Goal: Task Accomplishment & Management: Complete application form

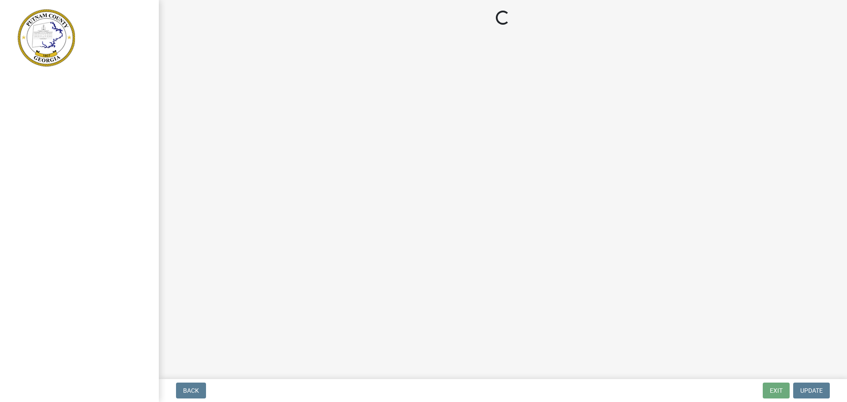
select select "3: 3"
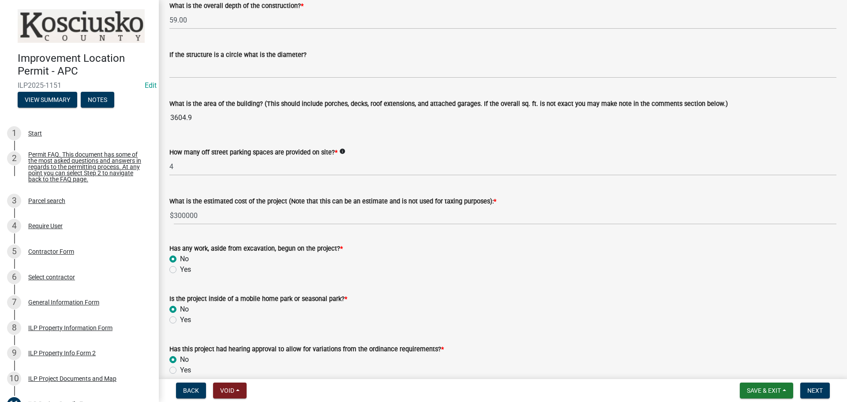
scroll to position [626, 0]
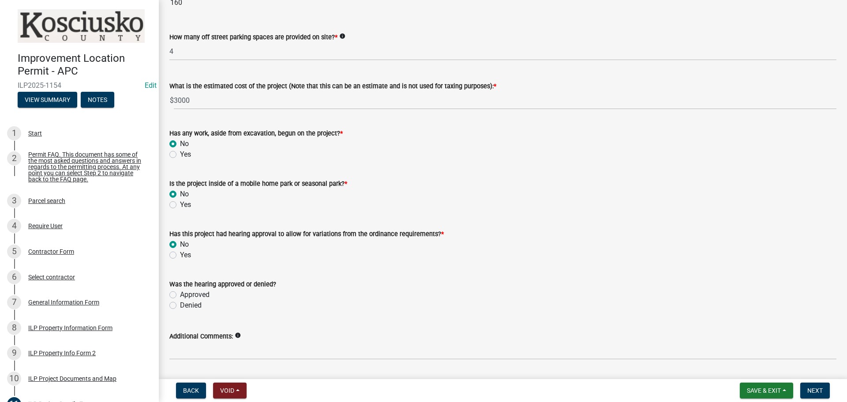
scroll to position [626, 0]
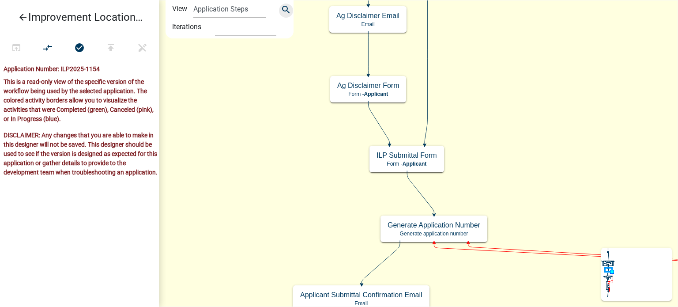
click at [282, 12] on icon "search" at bounding box center [286, 10] width 11 height 12
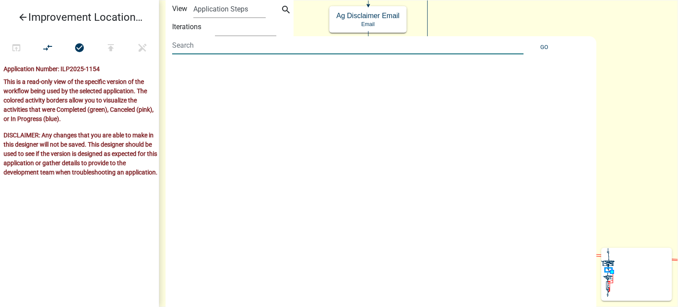
click at [244, 53] on input at bounding box center [347, 45] width 351 height 18
type input "ILP Project Details Form"
click at [543, 46] on button "Go" at bounding box center [543, 47] width 15 height 15
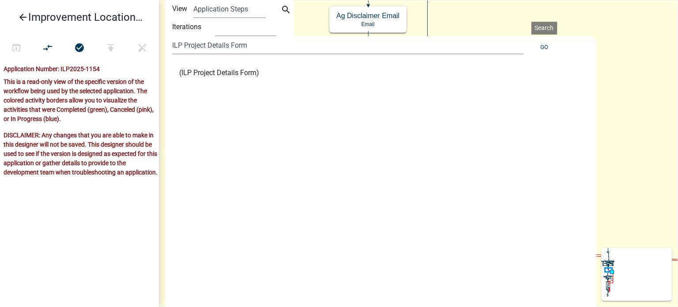
click at [244, 64] on li "(ILP Project Details Form)" at bounding box center [375, 72] width 406 height 21
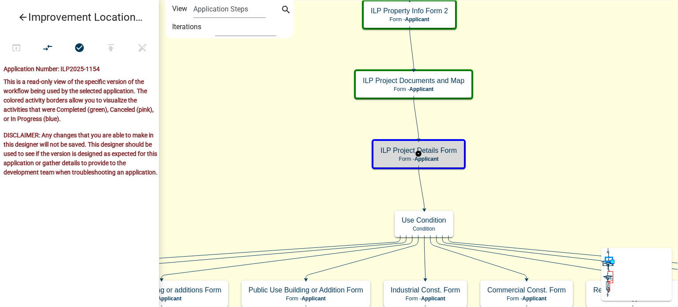
click at [438, 146] on h5 "ILP Project Details Form" at bounding box center [418, 150] width 76 height 8
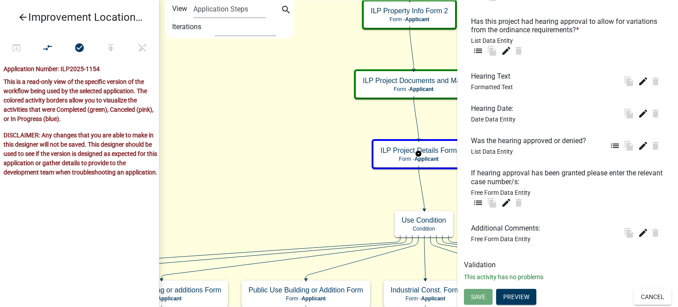
scroll to position [969, 0]
click at [638, 116] on icon "edit" at bounding box center [643, 113] width 11 height 11
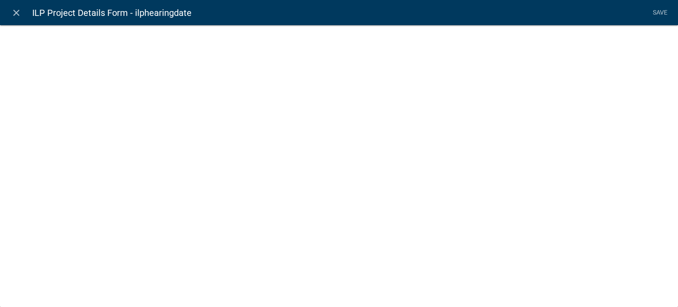
select select "date"
select select
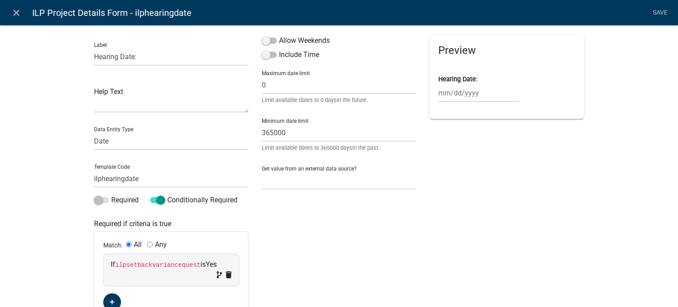
scroll to position [44, 0]
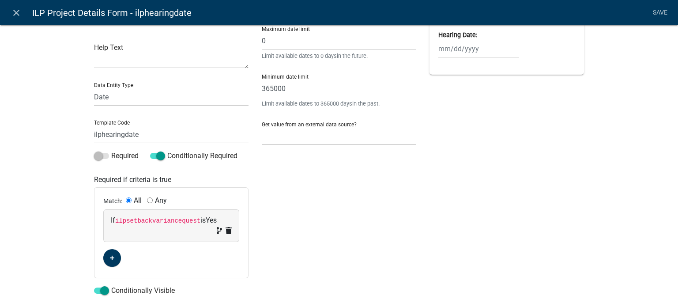
click at [45, 140] on div "Label Hearing Date: Help Text Data Entity Type Free Form Text Document Display …" at bounding box center [339, 210] width 678 height 489
click at [45, 146] on div "Label Hearing Date: Help Text Data Entity Type Free Form Text Document Display …" at bounding box center [339, 210] width 678 height 489
click at [17, 11] on icon "close" at bounding box center [16, 13] width 11 height 11
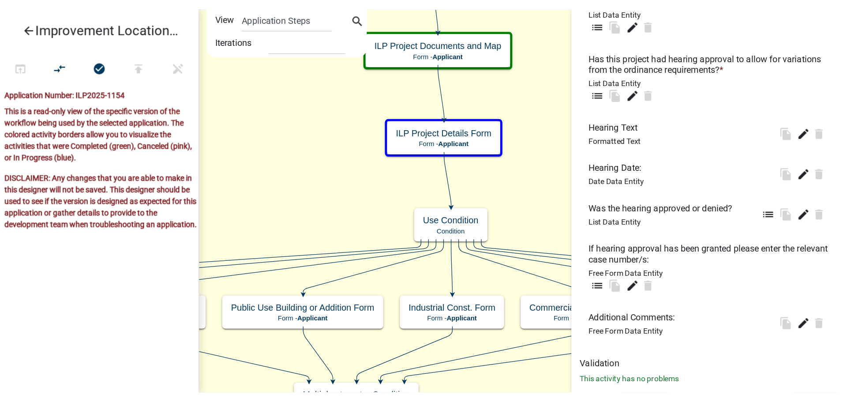
scroll to position [969, 0]
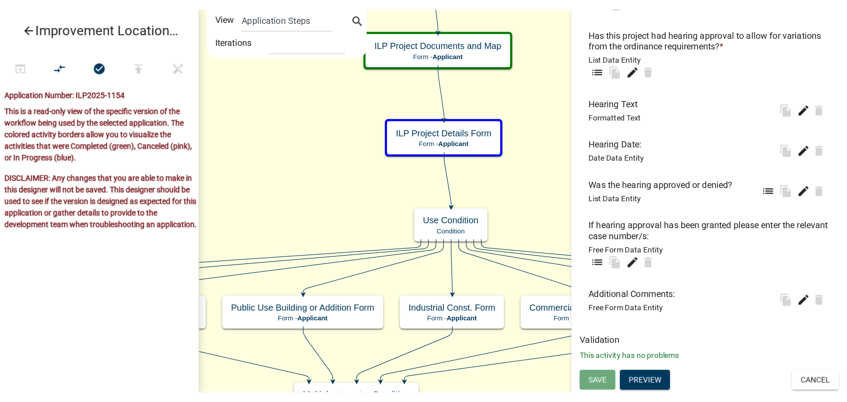
scroll to position [874, 0]
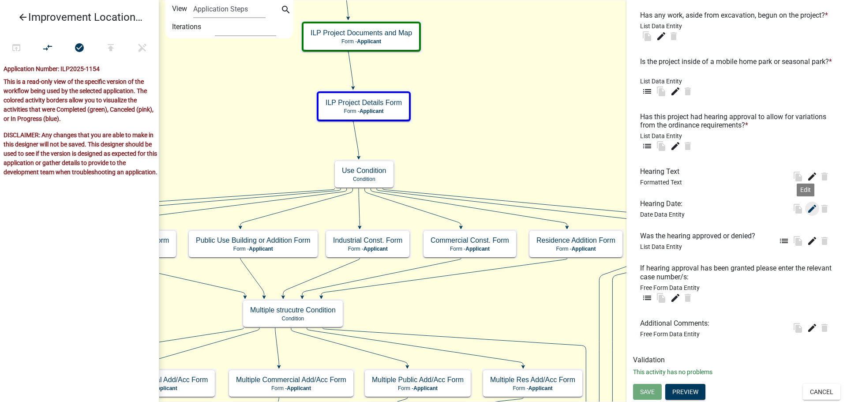
click at [677, 210] on icon "edit" at bounding box center [812, 208] width 11 height 11
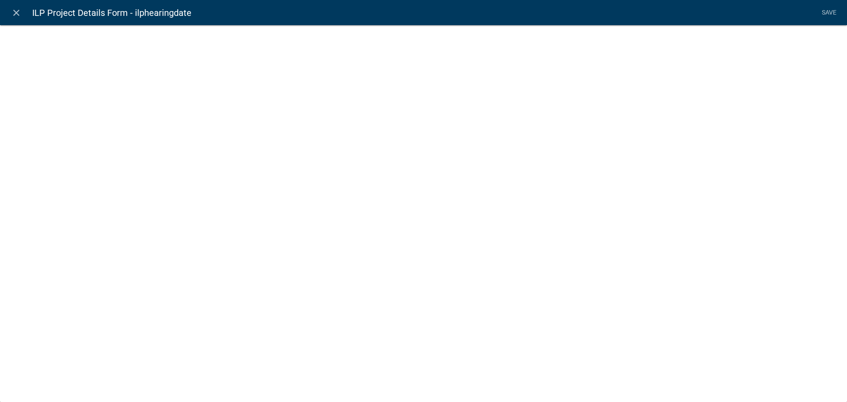
select select "date"
select select
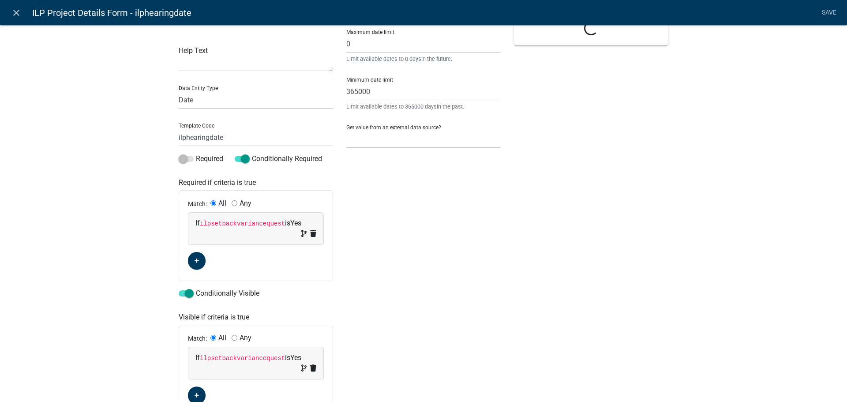
scroll to position [106, 0]
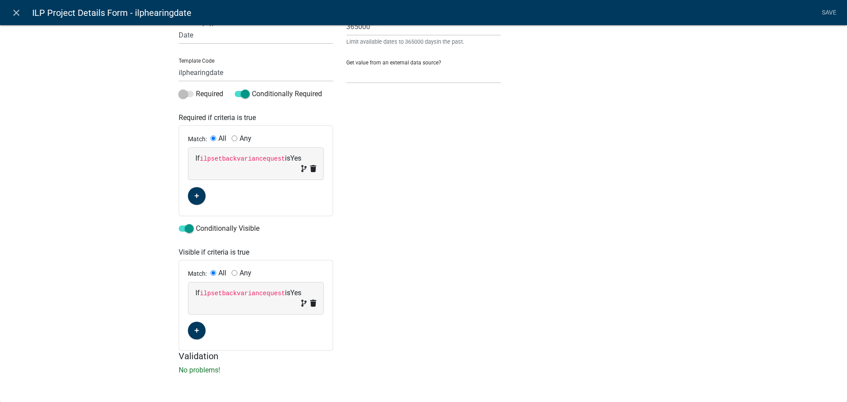
click at [128, 160] on div "Label Hearing Date: Help Text Data Entity Type Free Form Text Document Display …" at bounding box center [423, 149] width 847 height 489
drag, startPoint x: 80, startPoint y: 208, endPoint x: 90, endPoint y: 204, distance: 10.7
click at [80, 208] on div "Label Hearing Date: Help Text Data Entity Type Free Form Text Document Display …" at bounding box center [423, 149] width 847 height 489
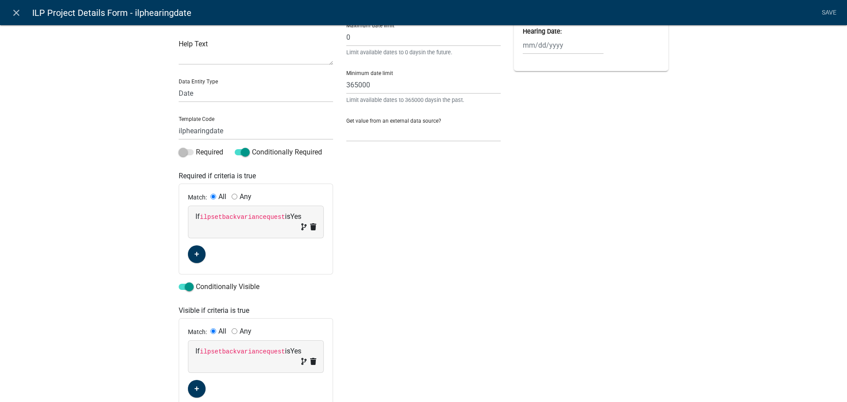
scroll to position [0, 0]
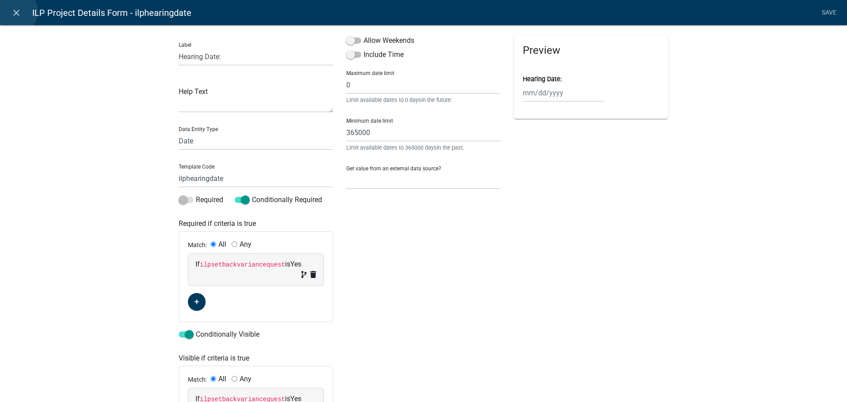
drag, startPoint x: 15, startPoint y: 11, endPoint x: 120, endPoint y: 3, distance: 104.5
click at [17, 12] on icon "close" at bounding box center [16, 13] width 11 height 11
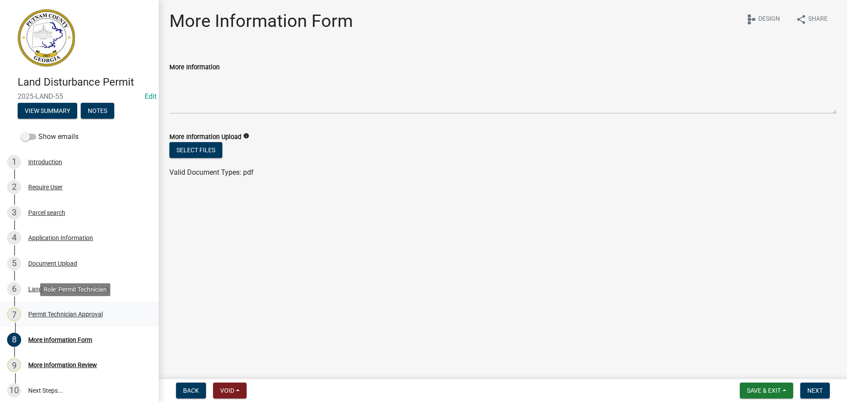
click at [78, 314] on div "Permit Technician Approval" at bounding box center [65, 314] width 75 height 6
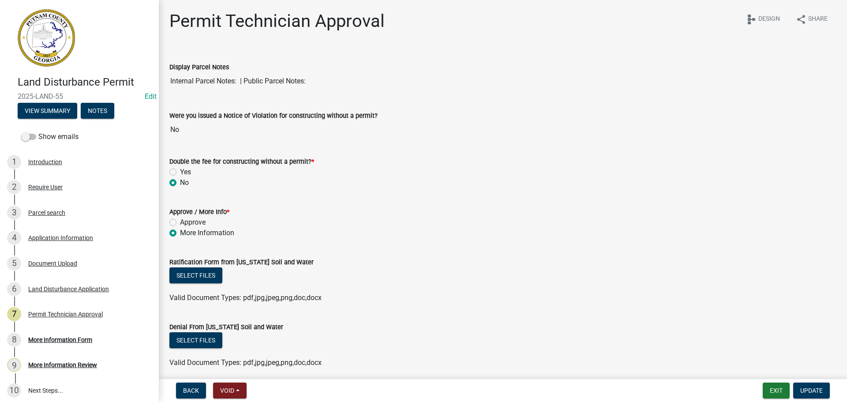
scroll to position [261, 0]
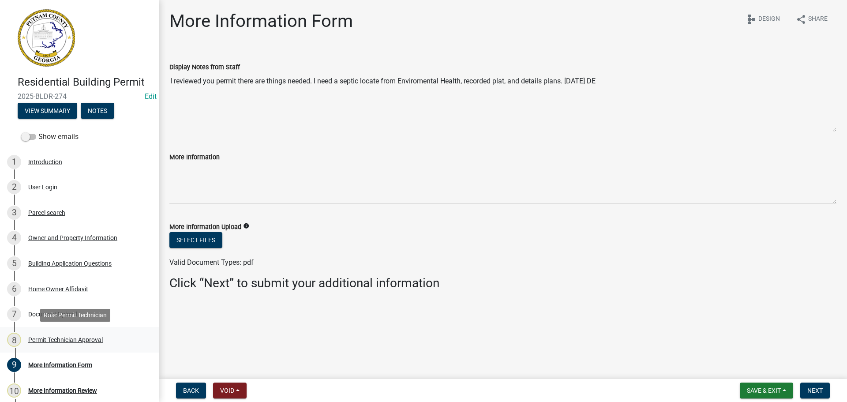
click at [52, 341] on div "Permit Technician Approval" at bounding box center [65, 340] width 75 height 6
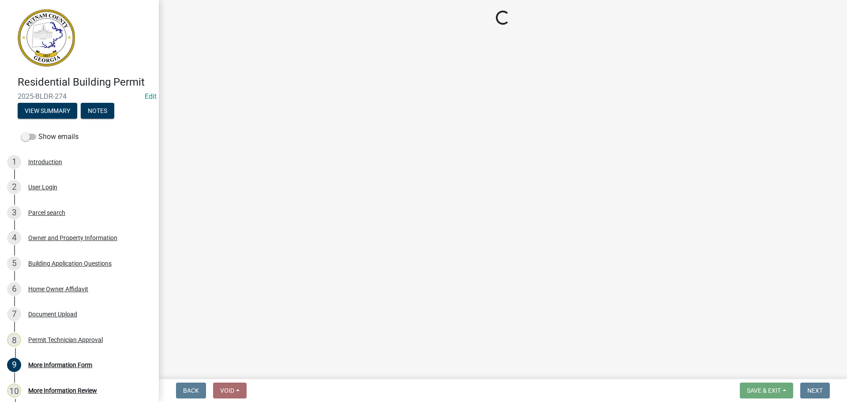
select select "34fe85c2-5f76-4343-b6bb-8ca387e0bed7"
select select "83394b22-4a11-496c-8e5c-75ade2e72faf"
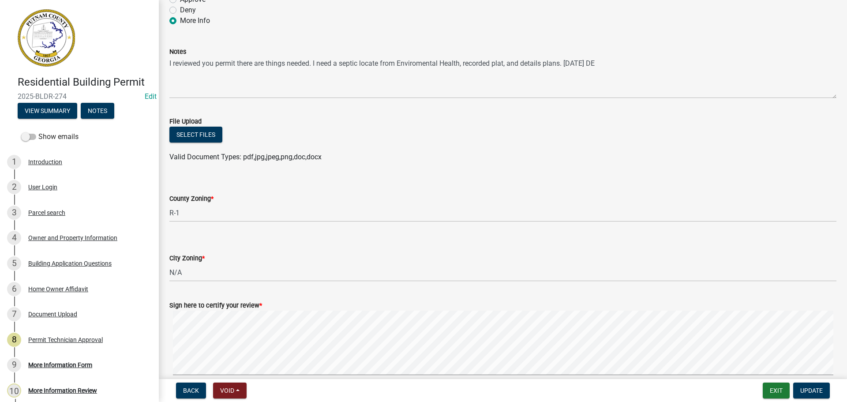
scroll to position [138, 0]
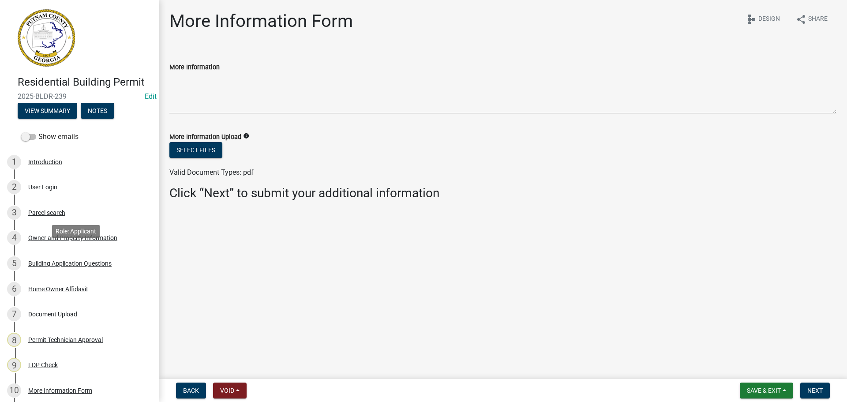
scroll to position [261, 0]
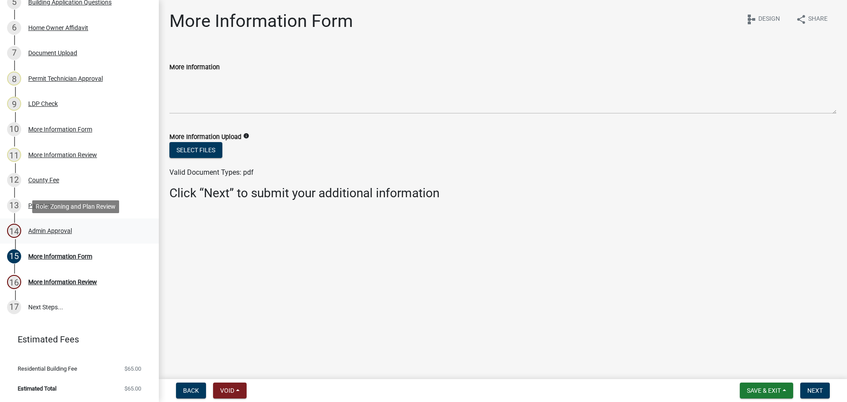
click at [41, 229] on div "Admin Approval" at bounding box center [50, 231] width 44 height 6
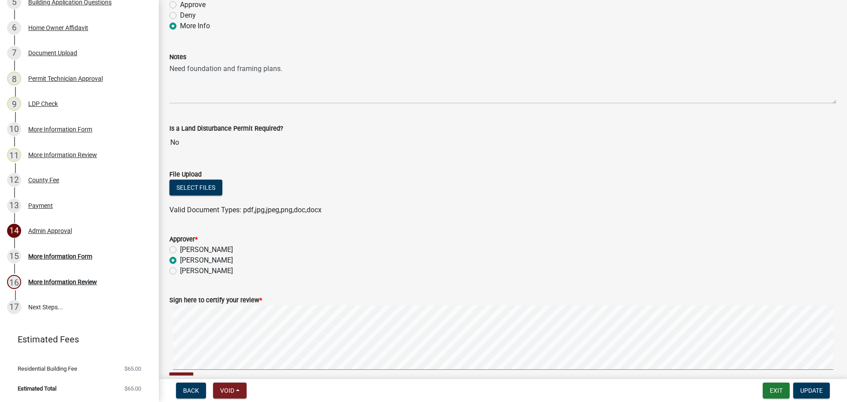
scroll to position [0, 0]
